Goal: Task Accomplishment & Management: Manage account settings

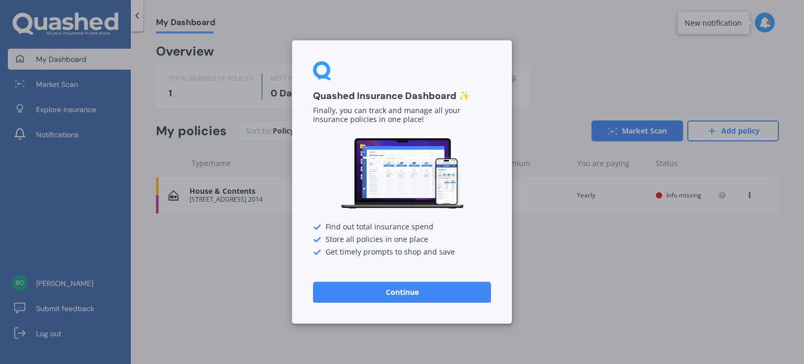
click at [428, 297] on button "Continue" at bounding box center [402, 292] width 178 height 21
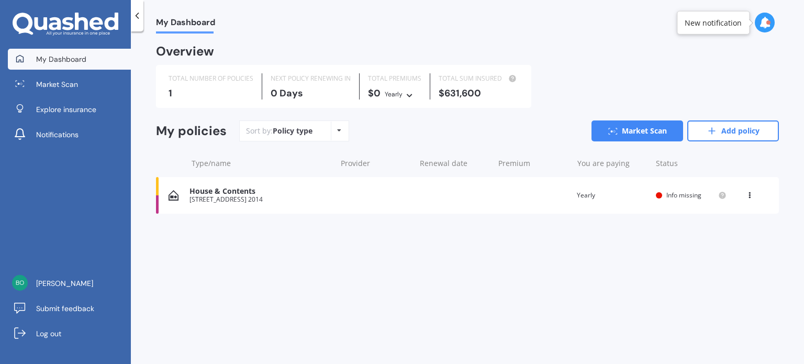
click at [648, 226] on div "Overview TOTAL NUMBER OF POLICIES 1 NEXT POLICY RENEWING [DATE] TOTAL PREMIUMS …" at bounding box center [467, 142] width 623 height 193
click at [235, 200] on div "[STREET_ADDRESS] 2014" at bounding box center [259, 199] width 141 height 7
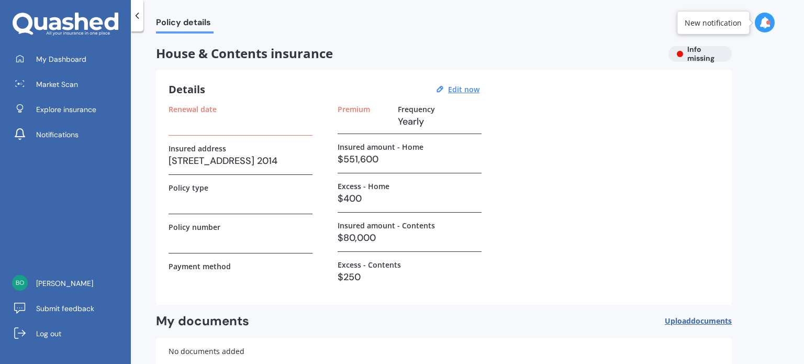
click at [382, 156] on h3 "$551,600" at bounding box center [410, 159] width 144 height 16
click at [380, 153] on h3 "$551,600" at bounding box center [410, 159] width 144 height 16
click at [380, 152] on h3 "$551,600" at bounding box center [410, 159] width 144 height 16
click at [458, 87] on u "Edit now" at bounding box center [463, 89] width 31 height 10
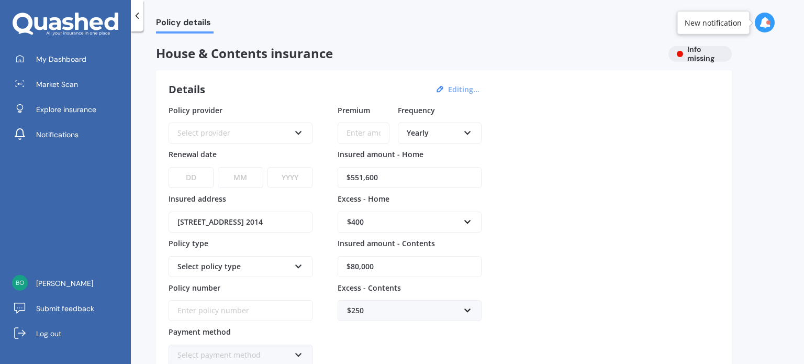
drag, startPoint x: 389, startPoint y: 170, endPoint x: 569, endPoint y: 129, distance: 184.2
drag, startPoint x: 569, startPoint y: 129, endPoint x: 380, endPoint y: 169, distance: 193.2
click at [380, 169] on input "$551,600" at bounding box center [410, 177] width 144 height 21
click at [412, 166] on div "$551,600,240,000" at bounding box center [410, 171] width 144 height 34
click at [410, 178] on input "$551,600,240,000" at bounding box center [410, 177] width 144 height 21
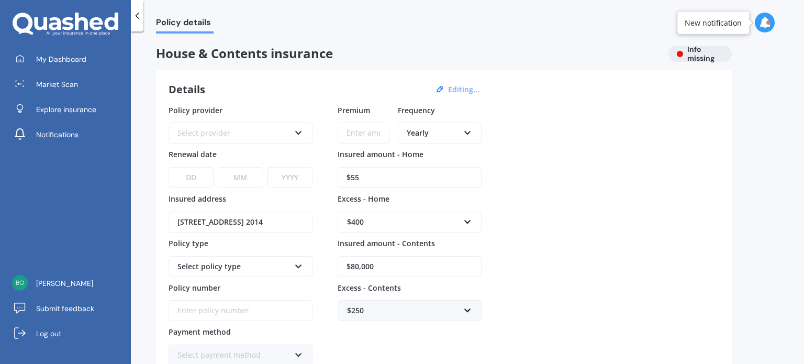
type input "$5"
type input "$240,000"
click at [381, 267] on input "$80,000" at bounding box center [410, 266] width 144 height 21
click at [410, 261] on input "$8,000,027,000" at bounding box center [410, 266] width 144 height 21
type input "$8"
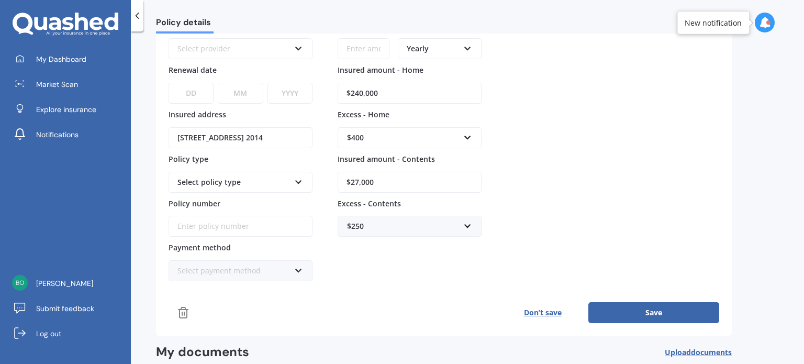
scroll to position [86, 0]
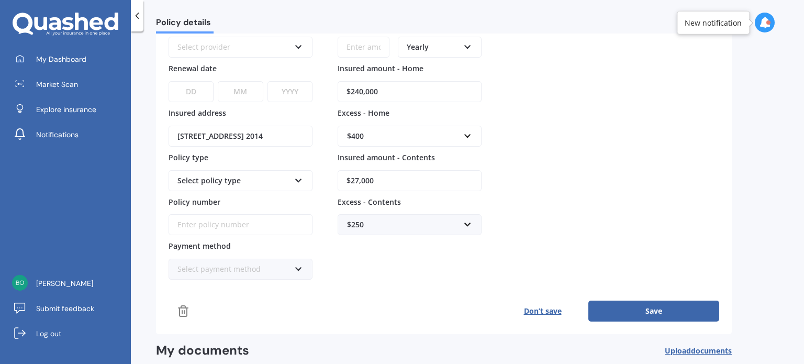
type input "$27,000"
click at [653, 311] on button "Save" at bounding box center [653, 310] width 131 height 21
click at [651, 303] on button "Save" at bounding box center [653, 310] width 131 height 21
click at [427, 285] on div "Policy provider Select provider AA AMI AMP ANZ ASB Ando BNZ Co-Operative Bank F…" at bounding box center [444, 170] width 551 height 303
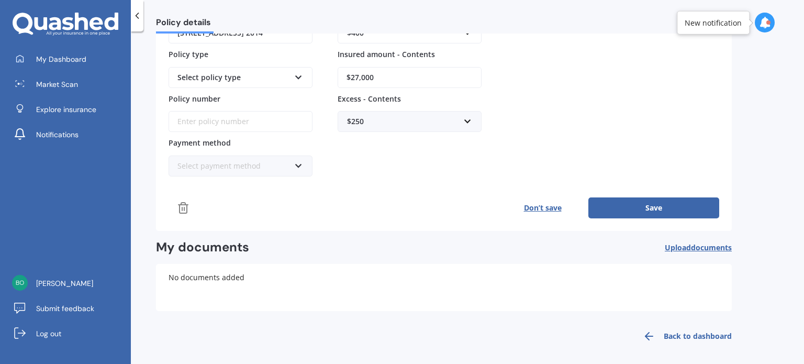
scroll to position [190, 0]
click at [680, 242] on span "Upload documents" at bounding box center [698, 246] width 67 height 8
click at [615, 207] on button "Save" at bounding box center [653, 206] width 131 height 21
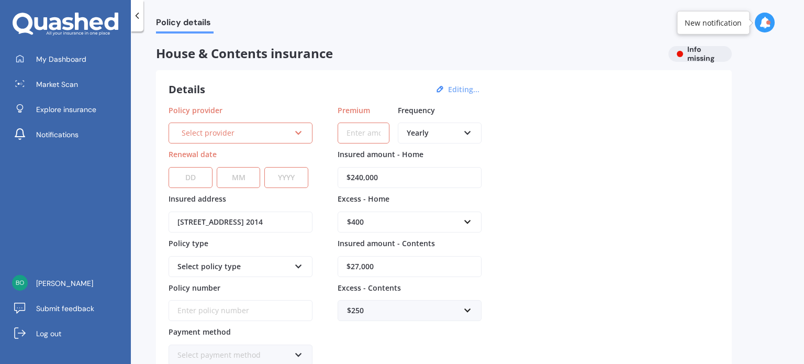
click at [294, 139] on div "Select provider AA AMI AMP ANZ ASB Ando BNZ Co-Operative Bank FMG Initio Kiwiba…" at bounding box center [241, 132] width 144 height 21
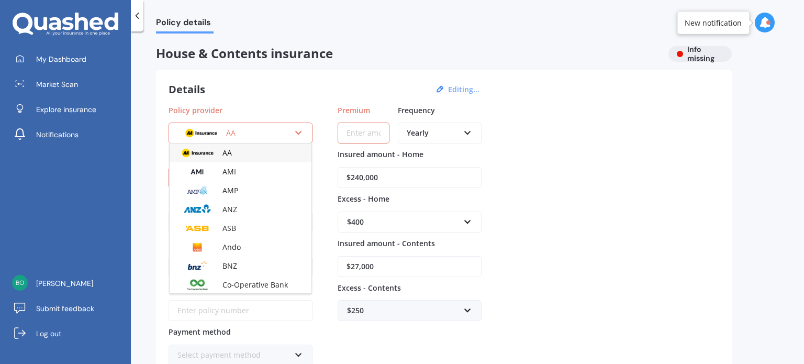
click at [294, 139] on div "AA AA AMI AMP ANZ ASB Ando BNZ Co-Operative Bank FMG Initio Kiwibank Lantern MA…" at bounding box center [241, 132] width 144 height 21
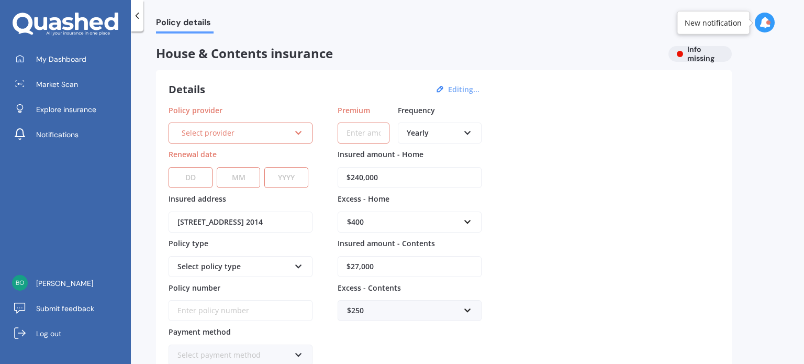
click at [295, 135] on icon at bounding box center [298, 130] width 9 height 7
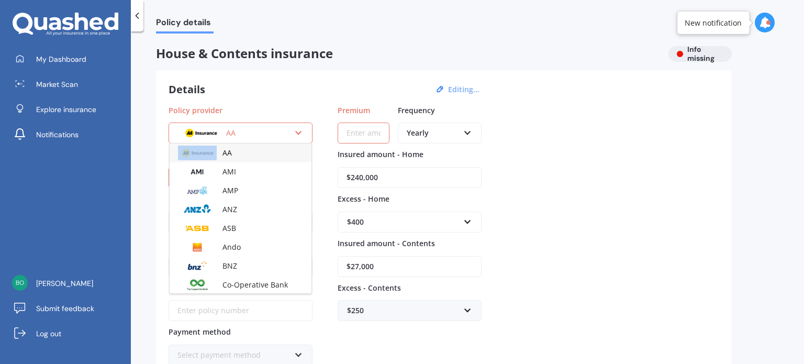
click at [295, 135] on icon at bounding box center [298, 130] width 9 height 7
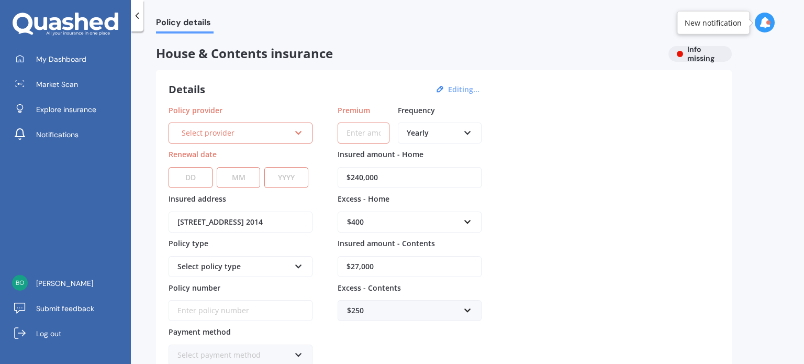
click at [297, 134] on icon at bounding box center [298, 130] width 9 height 7
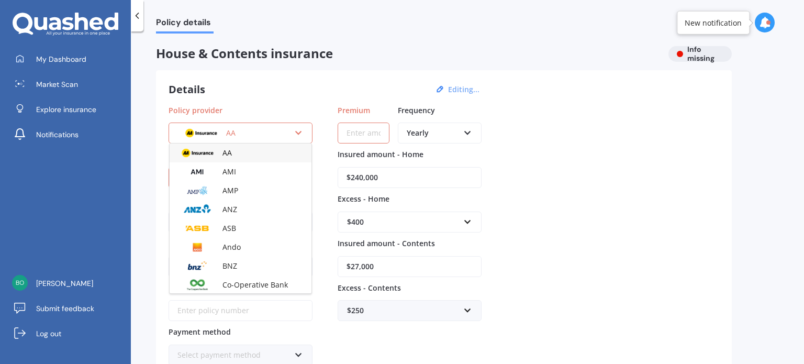
click at [297, 134] on icon at bounding box center [298, 130] width 9 height 7
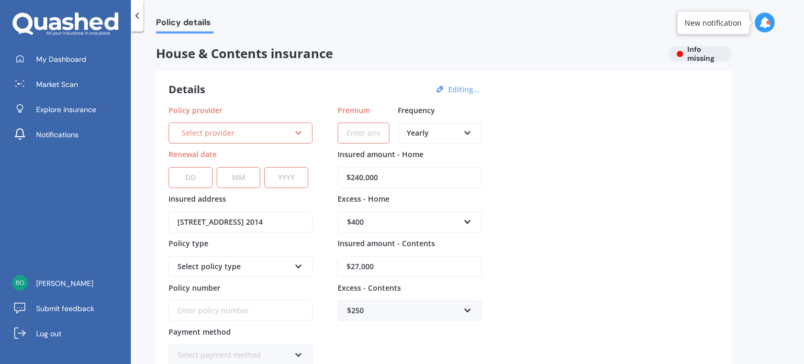
click at [297, 134] on icon at bounding box center [298, 130] width 9 height 7
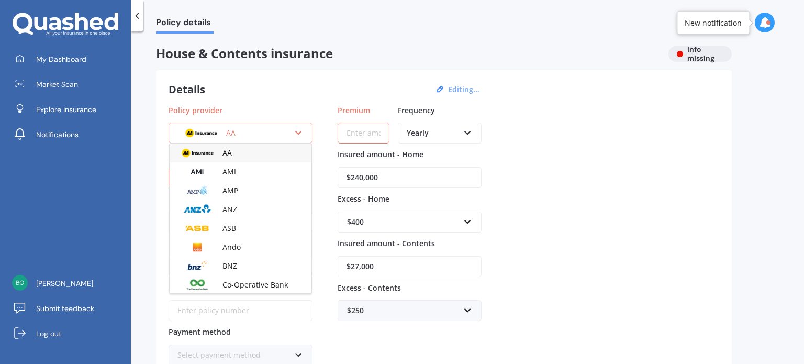
click at [202, 150] on img at bounding box center [197, 152] width 39 height 15
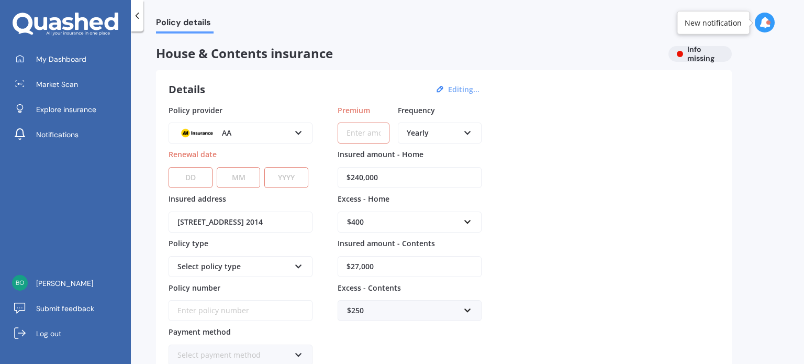
click at [202, 150] on span "Renewal date" at bounding box center [193, 154] width 48 height 10
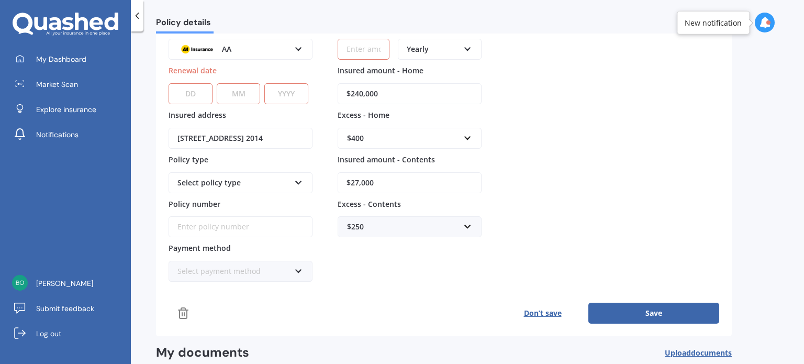
scroll to position [105, 0]
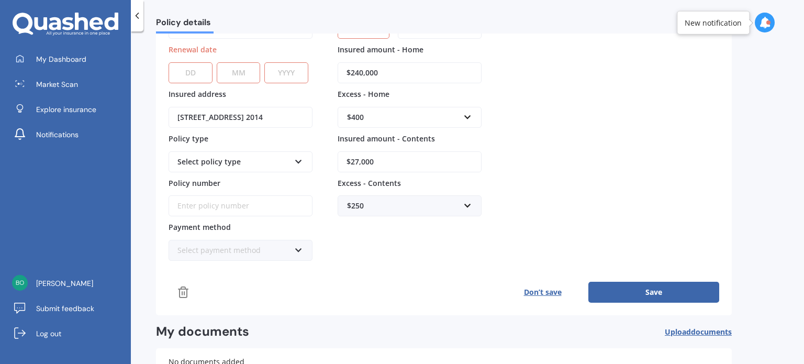
click at [626, 282] on button "Save" at bounding box center [653, 292] width 131 height 21
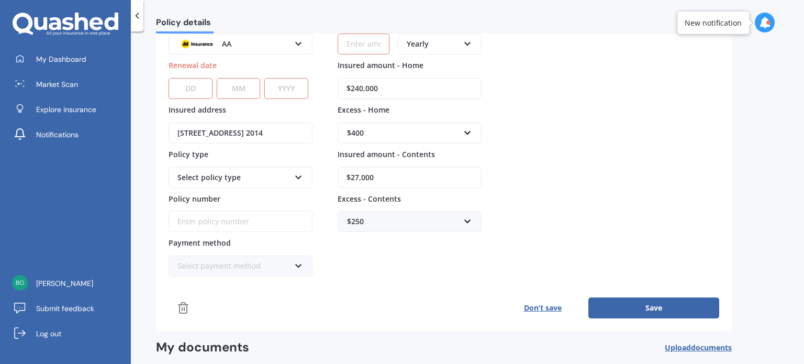
click at [472, 40] on icon at bounding box center [467, 41] width 9 height 7
click at [415, 118] on span "Monthly" at bounding box center [421, 120] width 29 height 10
click at [415, 118] on div "$400 $300 $400 $500 $750 $1,000 $2,000 $2,500" at bounding box center [410, 126] width 144 height 34
click at [639, 305] on button "Save" at bounding box center [653, 307] width 131 height 21
drag, startPoint x: 628, startPoint y: 297, endPoint x: 295, endPoint y: 41, distance: 419.6
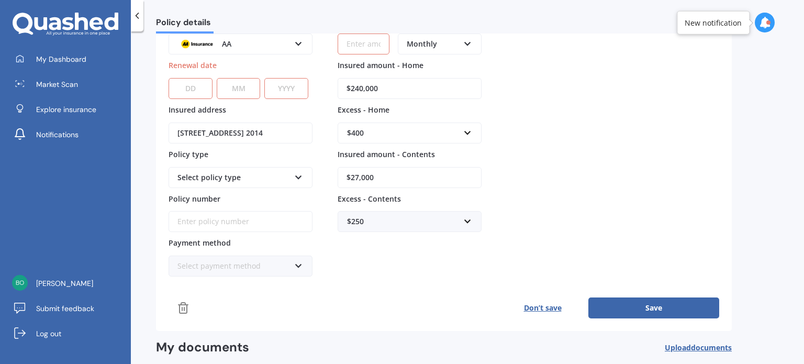
click at [295, 41] on icon at bounding box center [298, 41] width 9 height 7
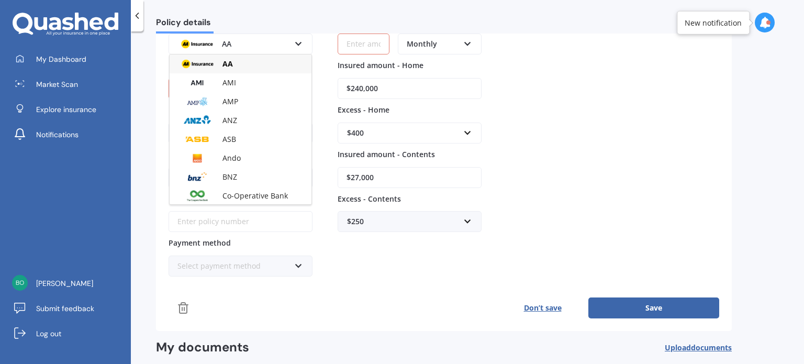
click at [252, 62] on div "AA" at bounding box center [241, 63] width 142 height 19
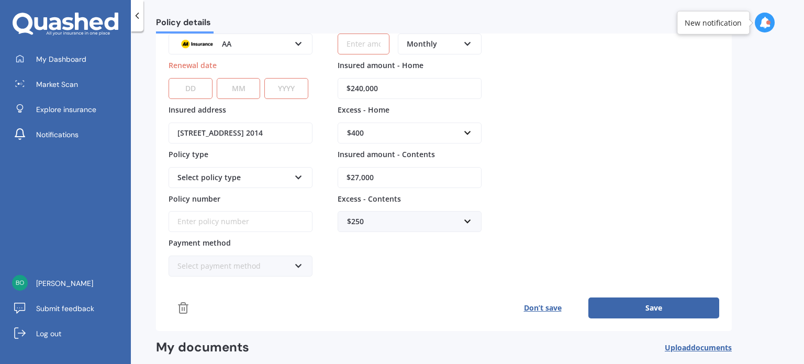
click at [505, 81] on div "Policy provider AA AA AMI AMP ANZ ASB Ando BNZ Co-Operative Bank FMG Initio Kiw…" at bounding box center [444, 146] width 551 height 261
click at [185, 79] on select "DD 01 02 03 04 05 06 07 08 09 10 11 12 13 14 15 16 17 18 19 20 21 22 23 24 25 2…" at bounding box center [191, 88] width 44 height 21
select select "03"
click at [169, 78] on select "DD 01 02 03 04 05 06 07 08 09 10 11 12 13 14 15 16 17 18 19 20 21 22 23 24 25 2…" at bounding box center [191, 88] width 44 height 21
click at [241, 86] on select "MM 01 02 03 04 05 06 07 08 09 10 11 12" at bounding box center [239, 88] width 44 height 21
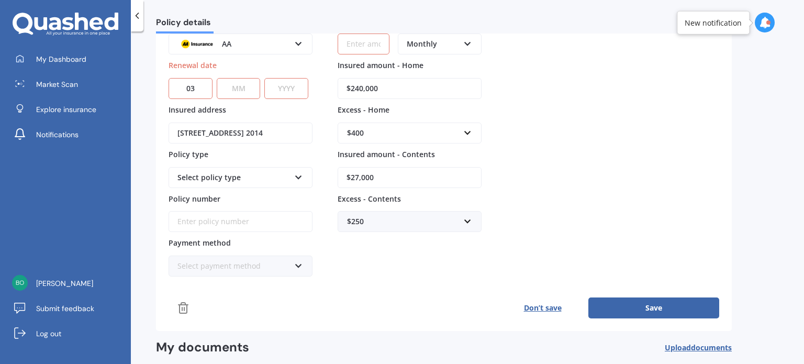
click at [240, 89] on select "MM 01 02 03 04 05 06 07 08 09 10 11 12" at bounding box center [239, 88] width 44 height 21
click at [239, 85] on select "MM 01 02 03 04 05 06 07 08 09 10 11 12" at bounding box center [239, 88] width 44 height 21
select select "05"
click at [217, 78] on select "MM 01 02 03 04 05 06 07 08 09 10 11 12" at bounding box center [239, 88] width 44 height 21
click at [279, 79] on select "YYYY 2027 2026 2025 2024 2023 2022 2021 2020 2019 2018 2017 2016 2015 2014 2013…" at bounding box center [286, 88] width 44 height 21
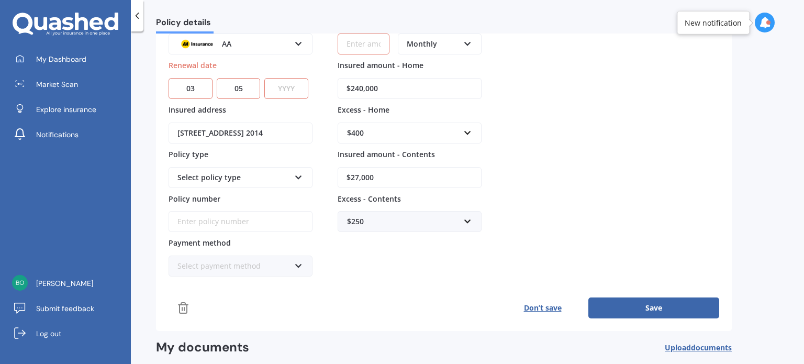
select select "2026"
click at [267, 78] on select "YYYY 2027 2026 2025 2024 2023 2022 2021 2020 2019 2018 2017 2016 2015 2014 2013…" at bounding box center [286, 88] width 44 height 21
click at [639, 305] on button "Save" at bounding box center [653, 307] width 131 height 21
click at [657, 305] on button "Save" at bounding box center [653, 307] width 131 height 21
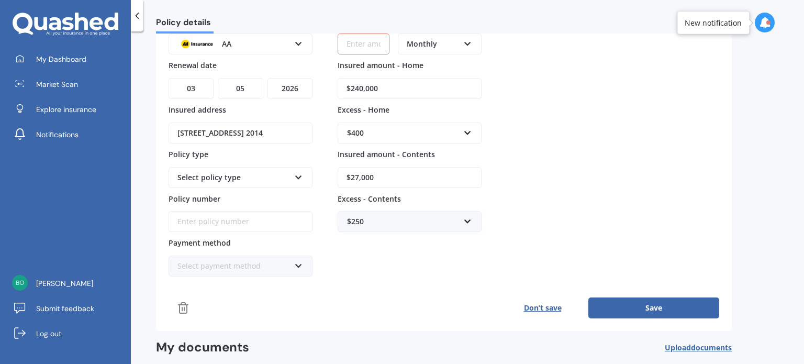
click at [668, 302] on button "Save" at bounding box center [653, 307] width 131 height 21
click at [294, 46] on div "AA AA AMI AMP ANZ ASB Ando BNZ Co-Operative Bank FMG Initio Kiwibank Lantern MA…" at bounding box center [241, 43] width 144 height 21
click at [528, 43] on div "Policy provider AA AA AMI AMP ANZ ASB Ando BNZ Co-Operative Bank FMG Initio Kiw…" at bounding box center [444, 146] width 551 height 261
click at [374, 43] on input "Premium" at bounding box center [364, 43] width 52 height 21
click at [380, 65] on div "$240,000" at bounding box center [410, 82] width 144 height 34
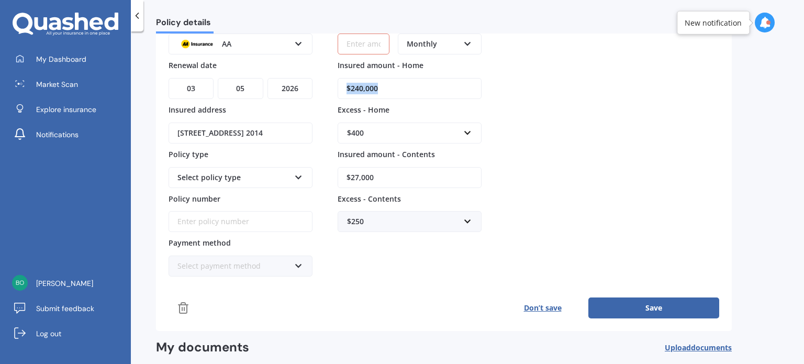
click at [380, 65] on div "$240,000" at bounding box center [410, 82] width 144 height 34
click at [375, 62] on span "Insured amount - Home" at bounding box center [381, 65] width 86 height 10
click at [375, 78] on input "$240,000" at bounding box center [410, 88] width 144 height 21
click at [509, 64] on div "Policy provider AA AA AMI AMP ANZ ASB Ando BNZ Co-Operative Bank FMG Initio Kiw…" at bounding box center [444, 146] width 551 height 261
click at [544, 219] on div "Policy provider AA AA AMI AMP ANZ ASB Ando BNZ Co-Operative Bank FMG Initio Kiw…" at bounding box center [444, 146] width 551 height 261
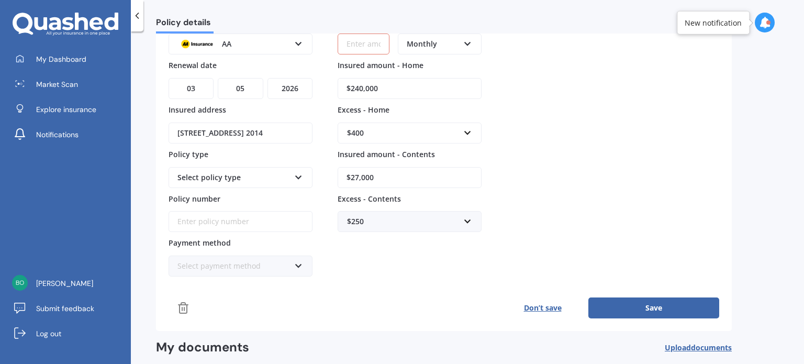
click at [674, 343] on span "Upload documents" at bounding box center [698, 347] width 67 height 8
click at [362, 167] on input "$27,000" at bounding box center [410, 177] width 144 height 21
click at [520, 115] on div "Policy provider AA AA AMI AMP ANZ ASB Ando BNZ Co-Operative Bank FMG Initio Kiw…" at bounding box center [444, 146] width 551 height 261
click at [632, 303] on button "Save" at bounding box center [653, 307] width 131 height 21
click at [352, 43] on input "Premium" at bounding box center [364, 43] width 52 height 21
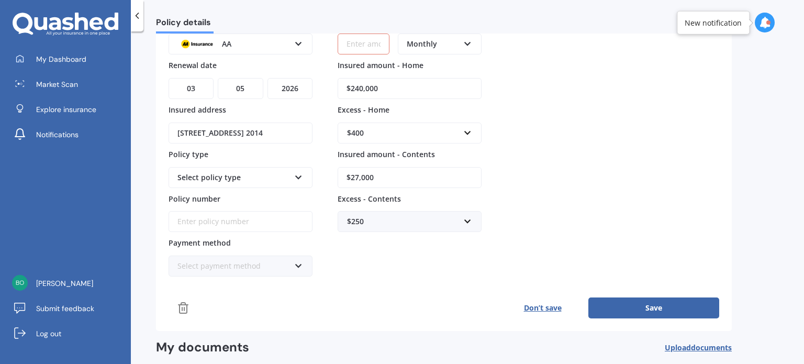
click at [352, 43] on input "Premium" at bounding box center [364, 43] width 52 height 21
